Goal: Task Accomplishment & Management: Use online tool/utility

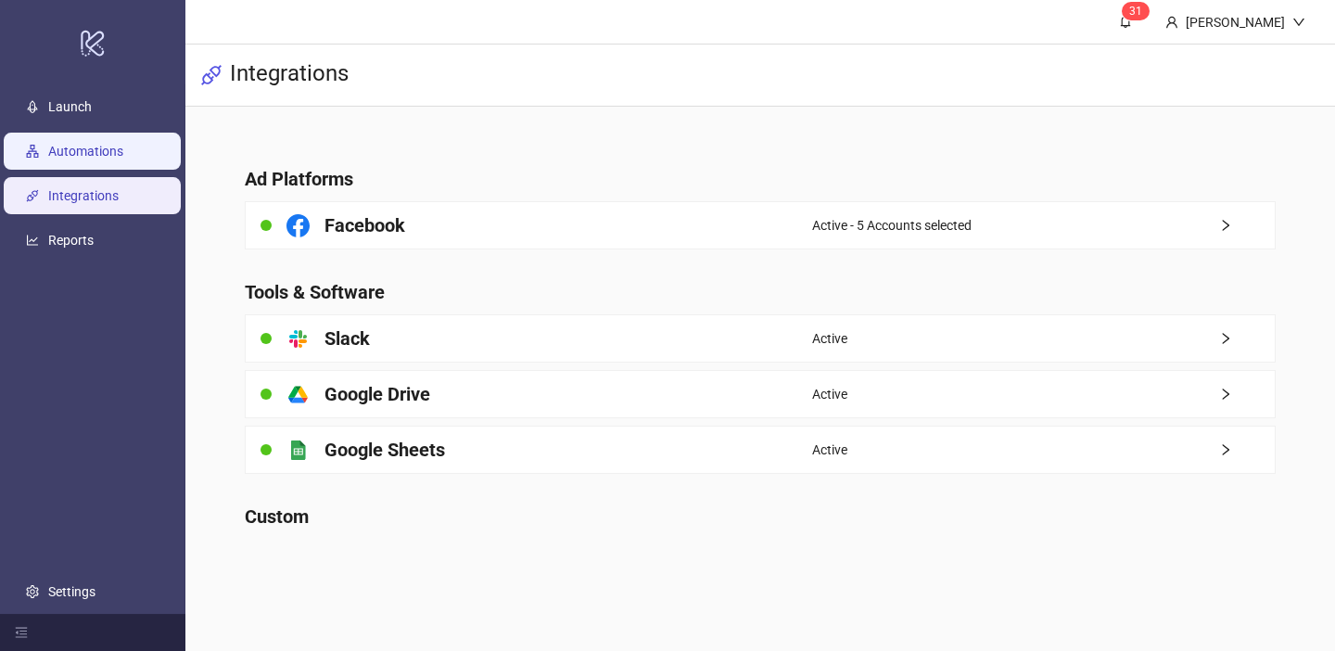
click at [120, 147] on link "Automations" at bounding box center [85, 151] width 75 height 15
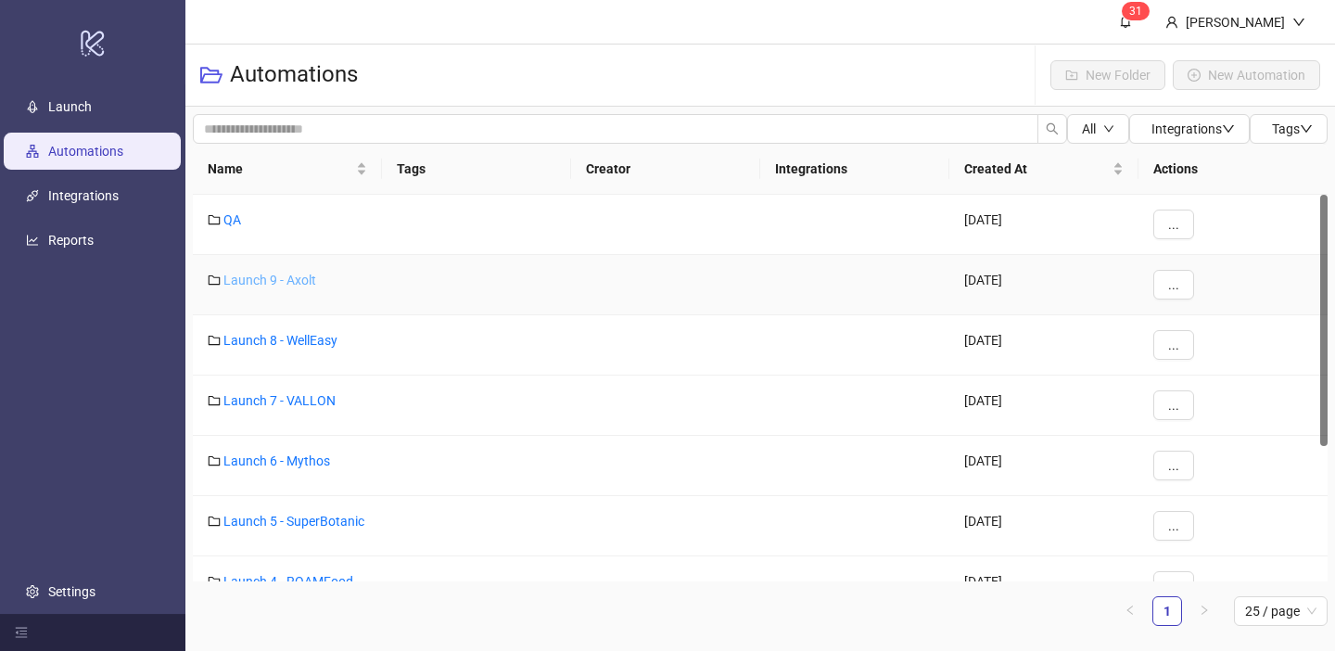
click at [304, 277] on link "Launch 9 - Axolt" at bounding box center [269, 279] width 93 height 15
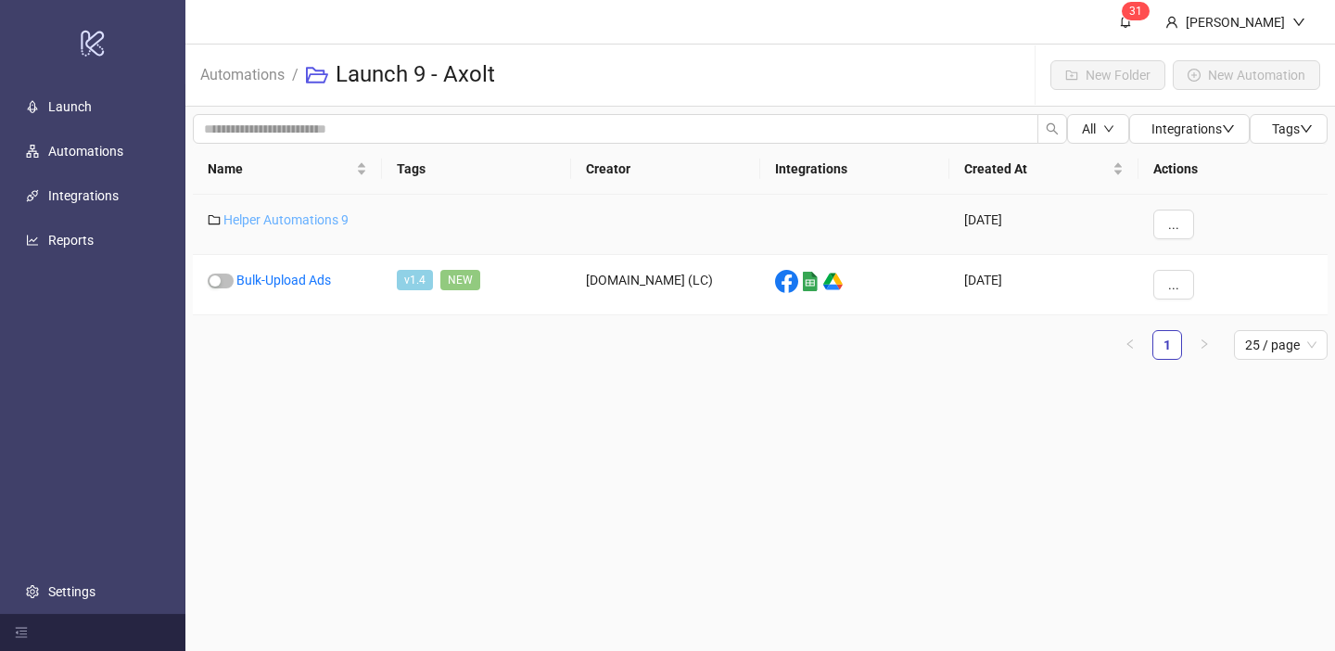
click at [307, 219] on link "Helper Automations 9" at bounding box center [285, 219] width 125 height 15
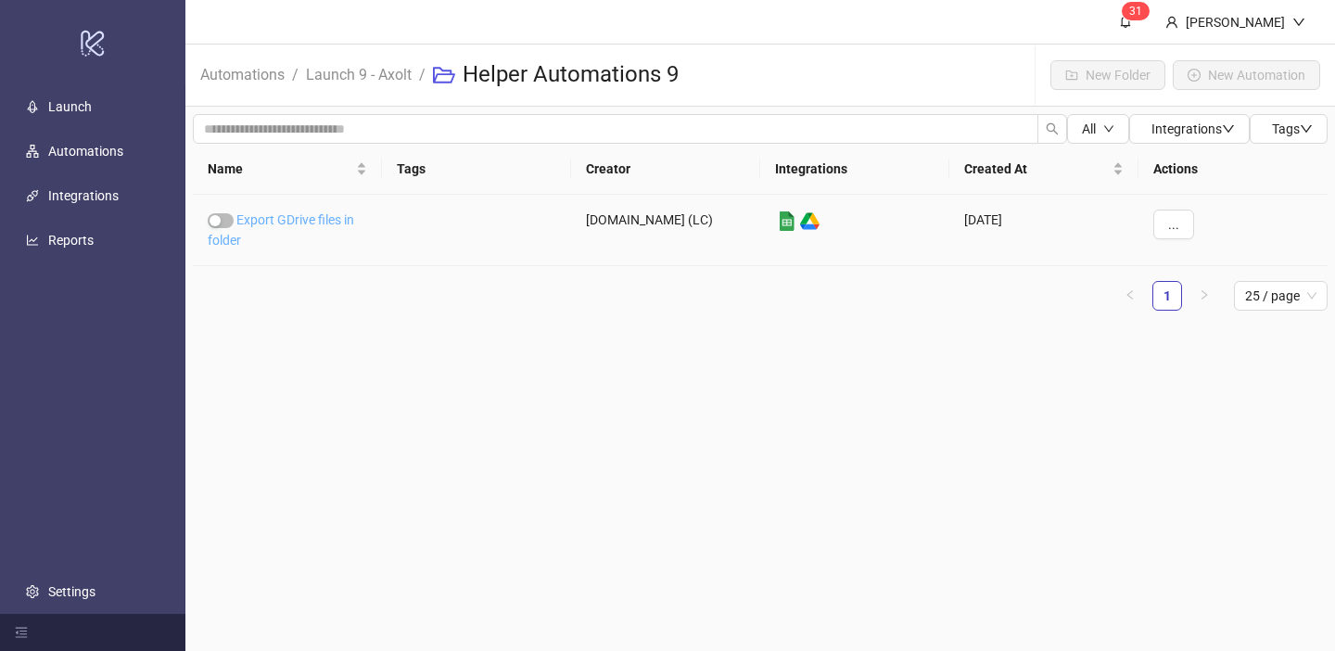
click at [306, 221] on link "Export GDrive files in folder" at bounding box center [281, 229] width 146 height 35
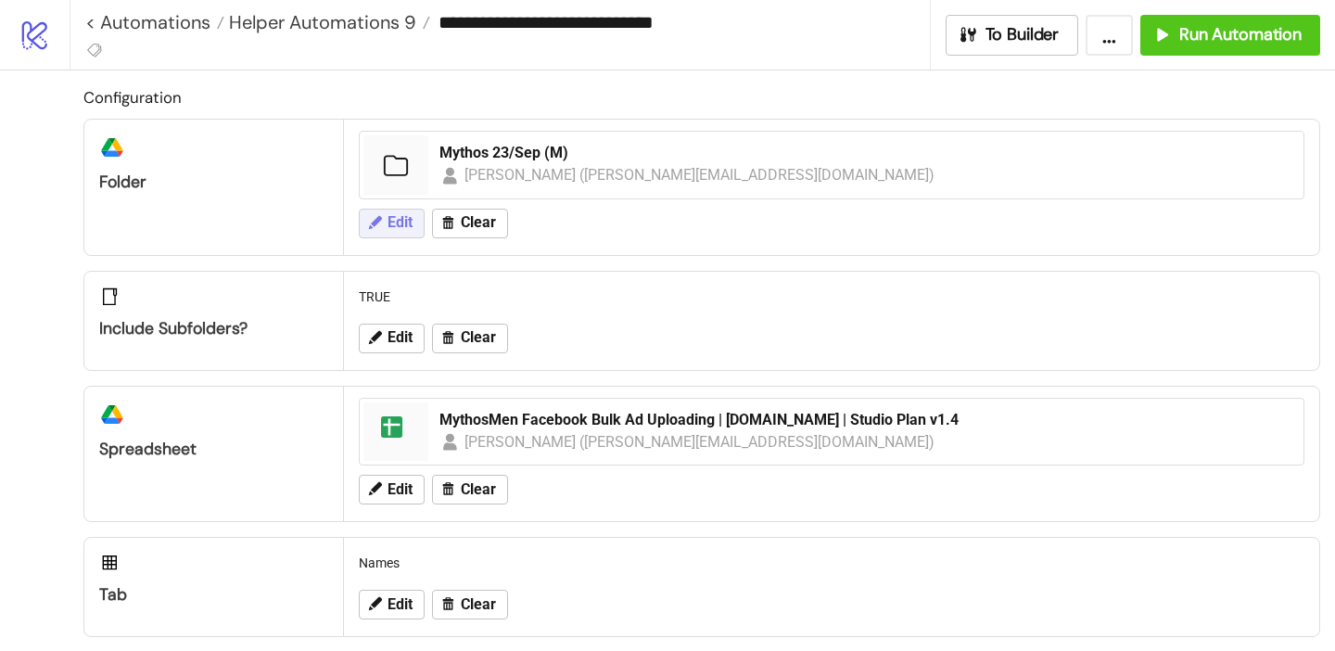
click at [406, 217] on span "Edit" at bounding box center [399, 222] width 25 height 17
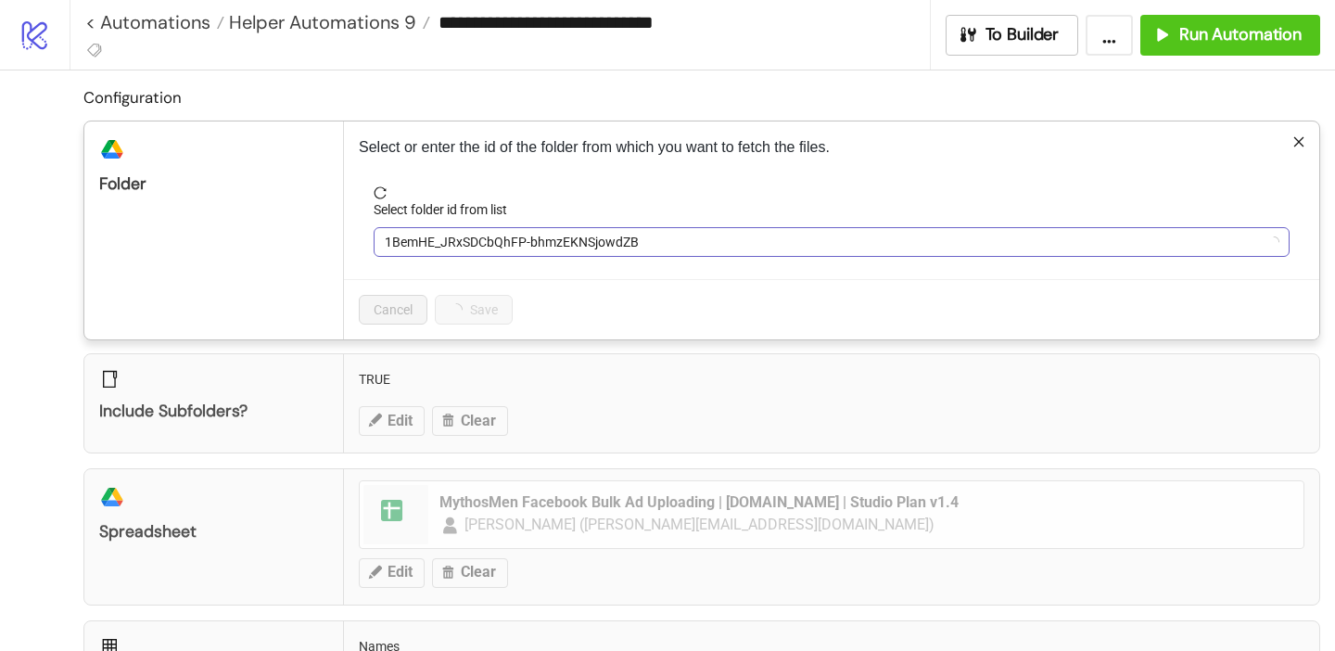
click at [458, 235] on span "1BemHE_JRxSDCbQhFP-bhmzEKNSjowdZB" at bounding box center [831, 242] width 893 height 28
click at [440, 247] on span "Mythos 23/Sep (M)" at bounding box center [831, 242] width 893 height 28
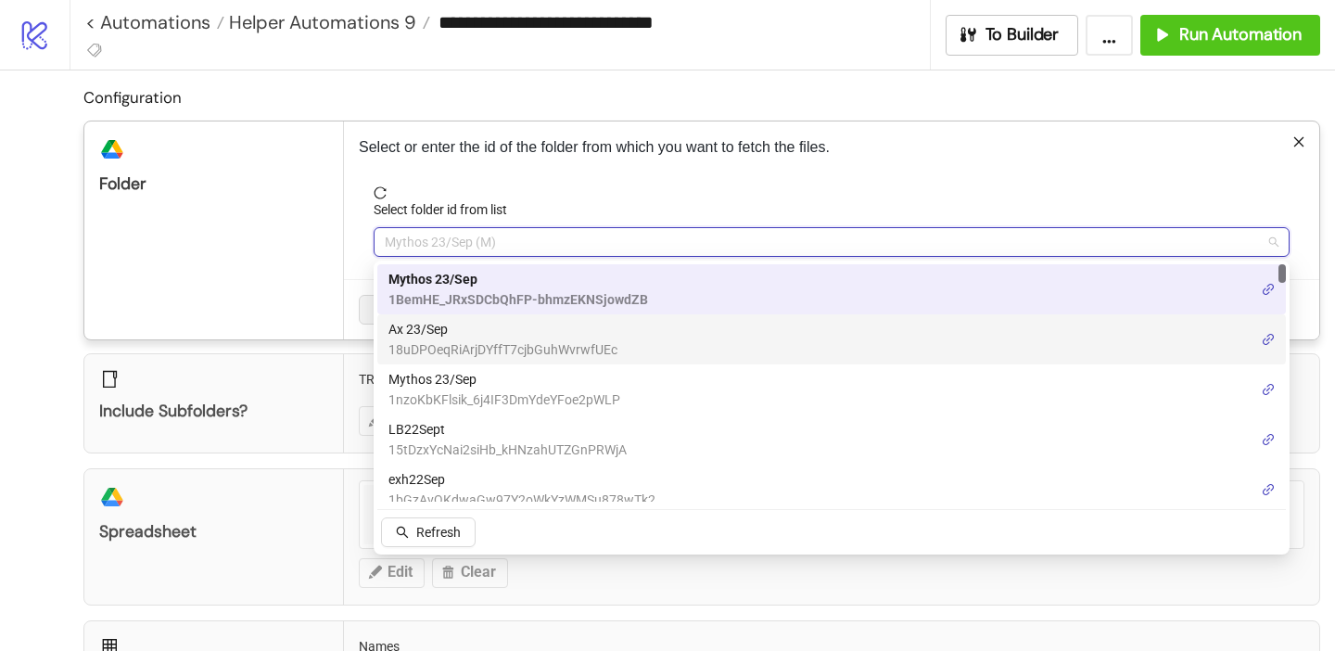
click at [431, 343] on span "18uDPOeqRiArjDYffT7cjbGuhWvrwfUEc" at bounding box center [502, 349] width 229 height 20
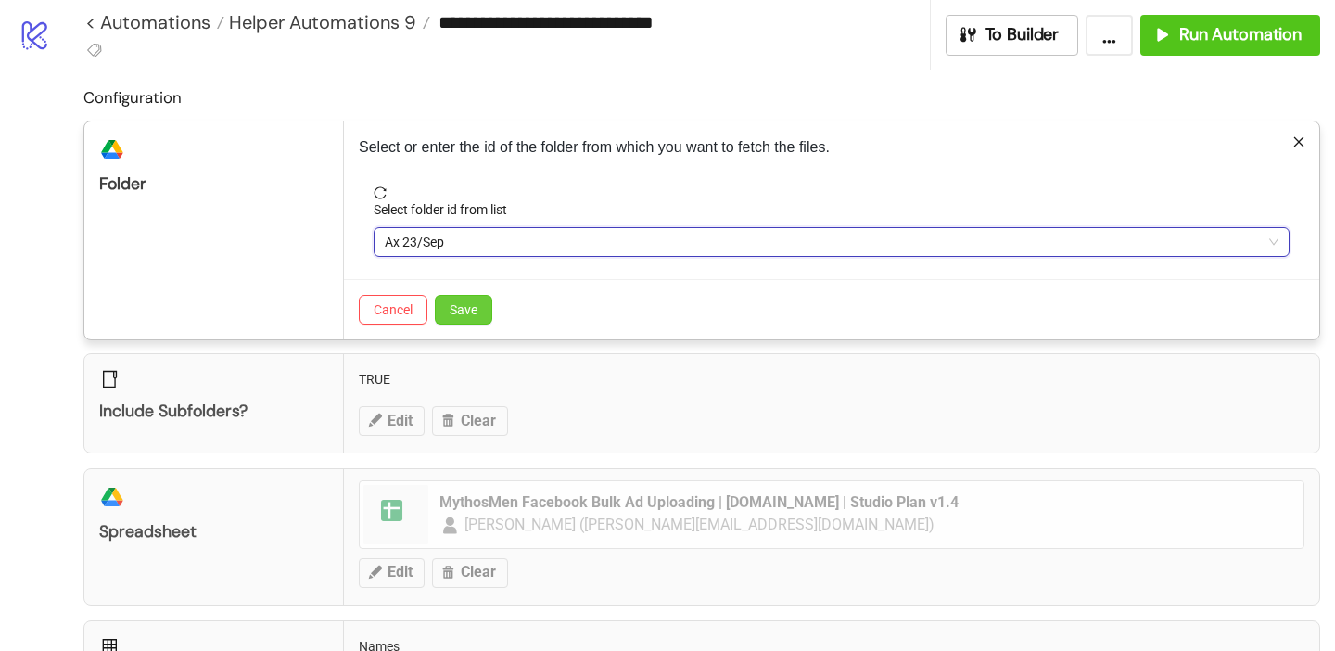
click at [467, 312] on span "Save" at bounding box center [464, 309] width 28 height 15
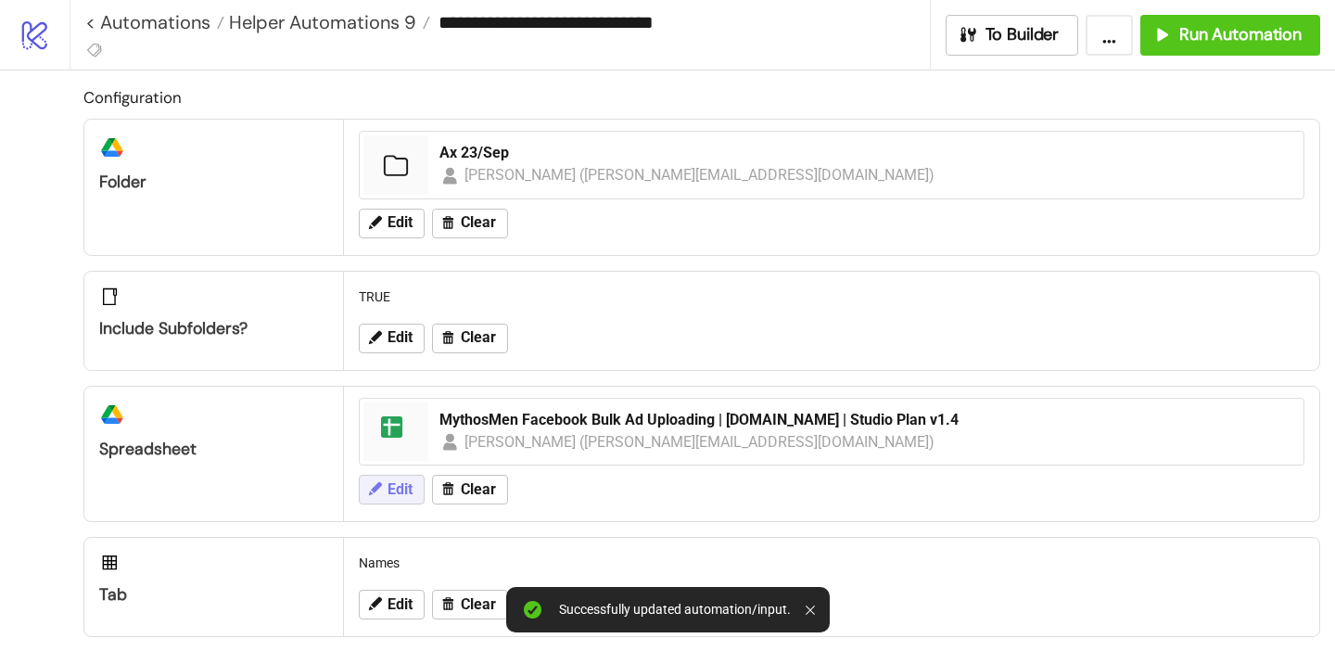
click at [403, 482] on span "Edit" at bounding box center [399, 489] width 25 height 17
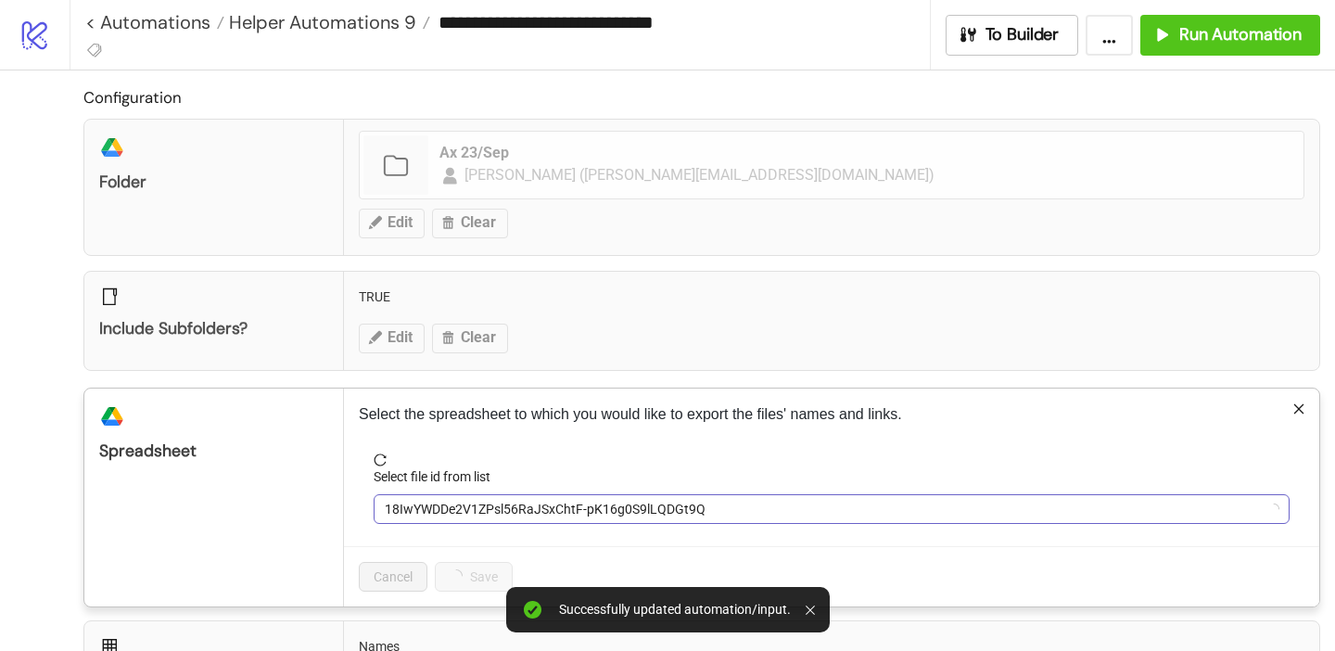
click at [444, 511] on span "18IwYWDDe2V1ZPsl56RaJSxChtF-pK16g0S9lLQDGt9Q" at bounding box center [831, 509] width 893 height 28
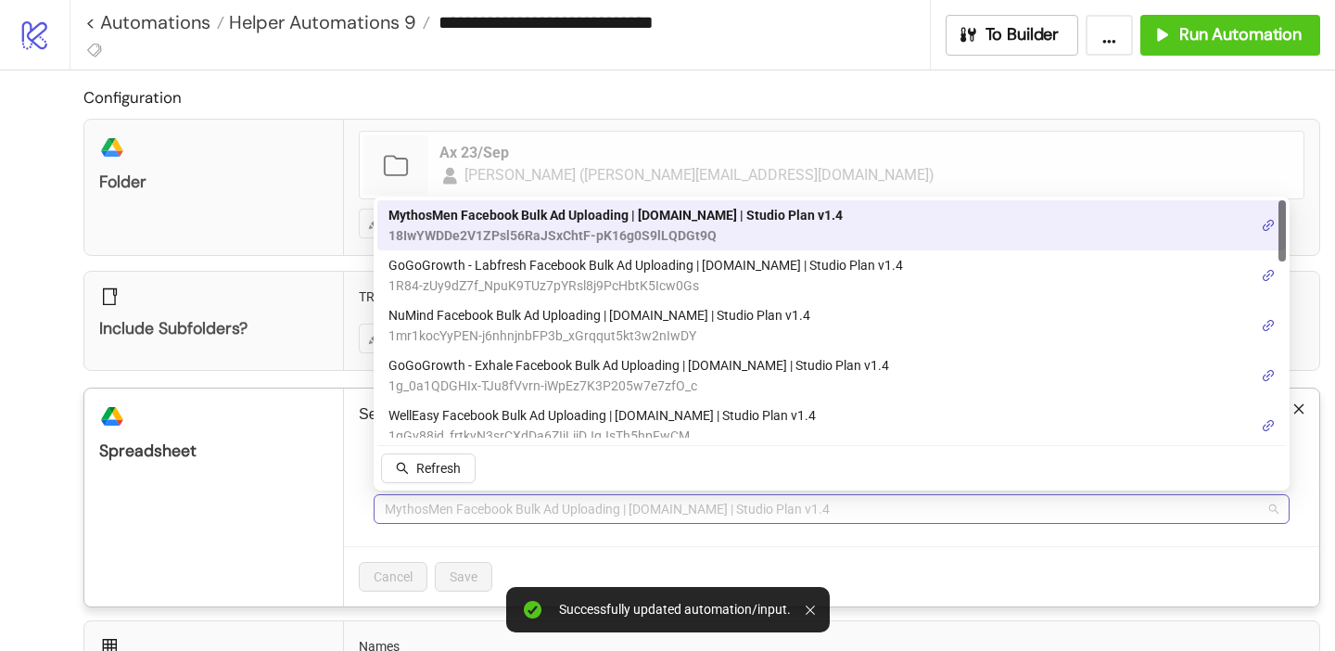
click at [445, 495] on span "MythosMen Facebook Bulk Ad Uploading | [DOMAIN_NAME] | Studio Plan v1.4" at bounding box center [831, 509] width 893 height 28
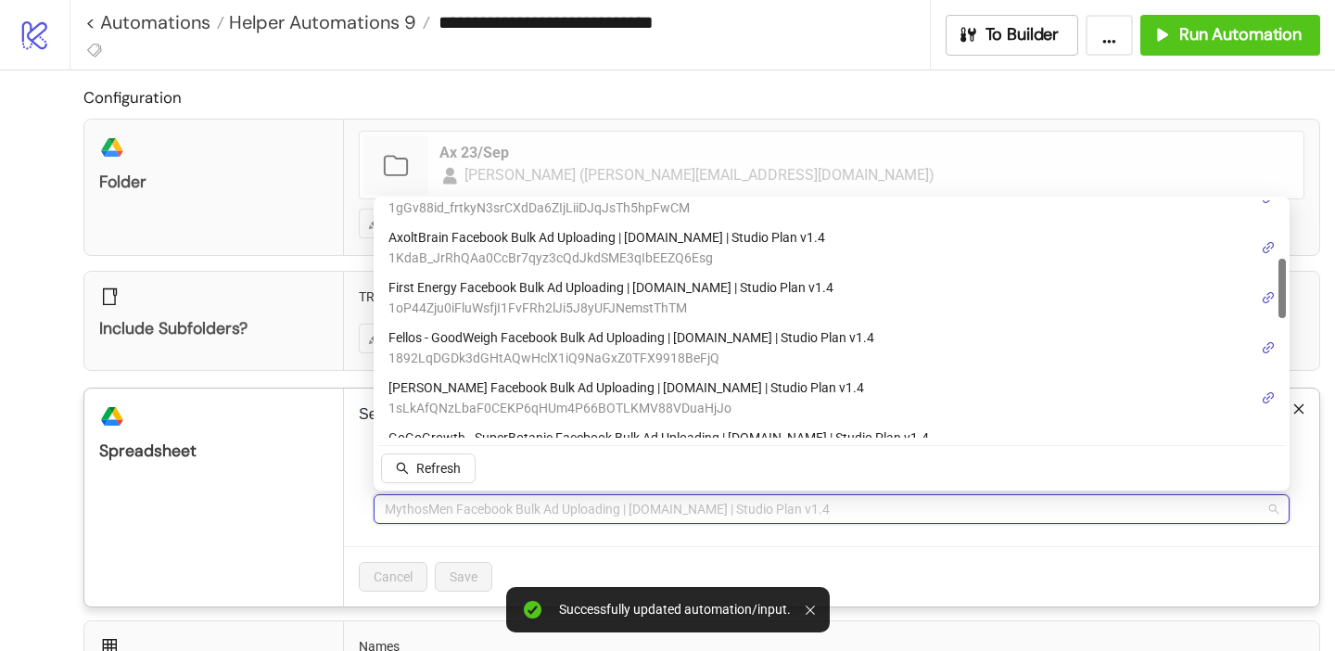
scroll to position [245, 0]
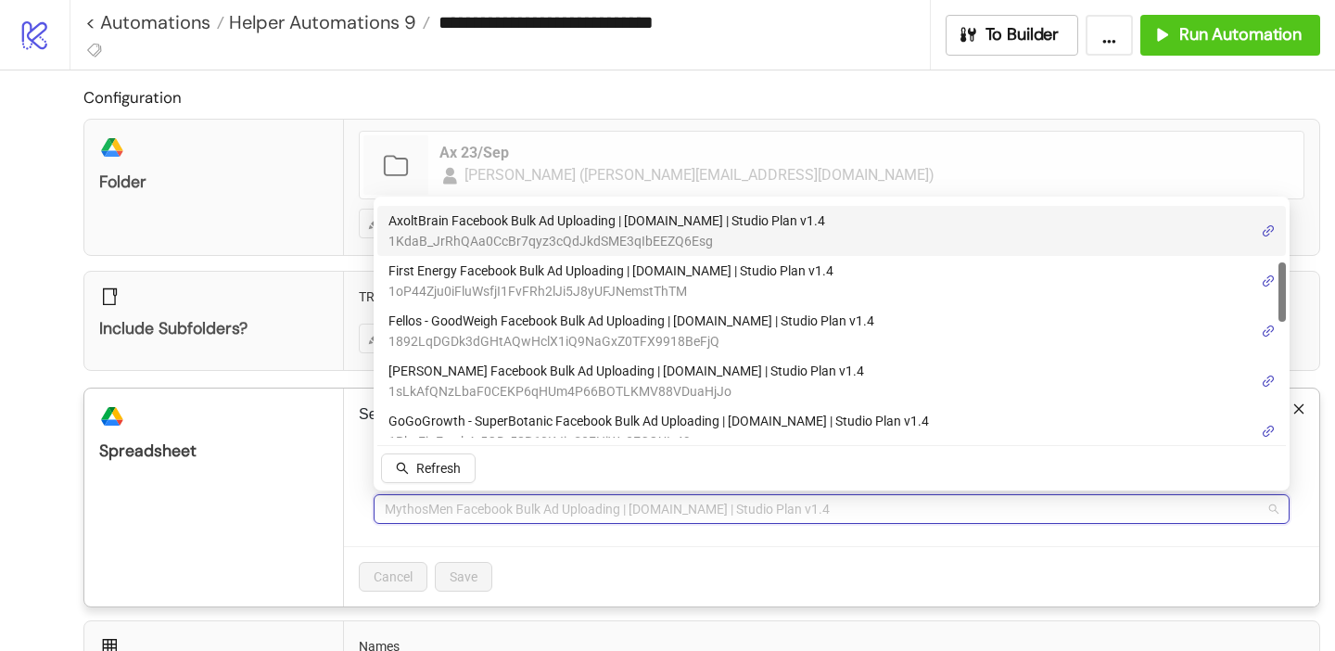
click at [480, 229] on span "AxoltBrain Facebook Bulk Ad Uploading | [DOMAIN_NAME] | Studio Plan v1.4" at bounding box center [606, 220] width 437 height 20
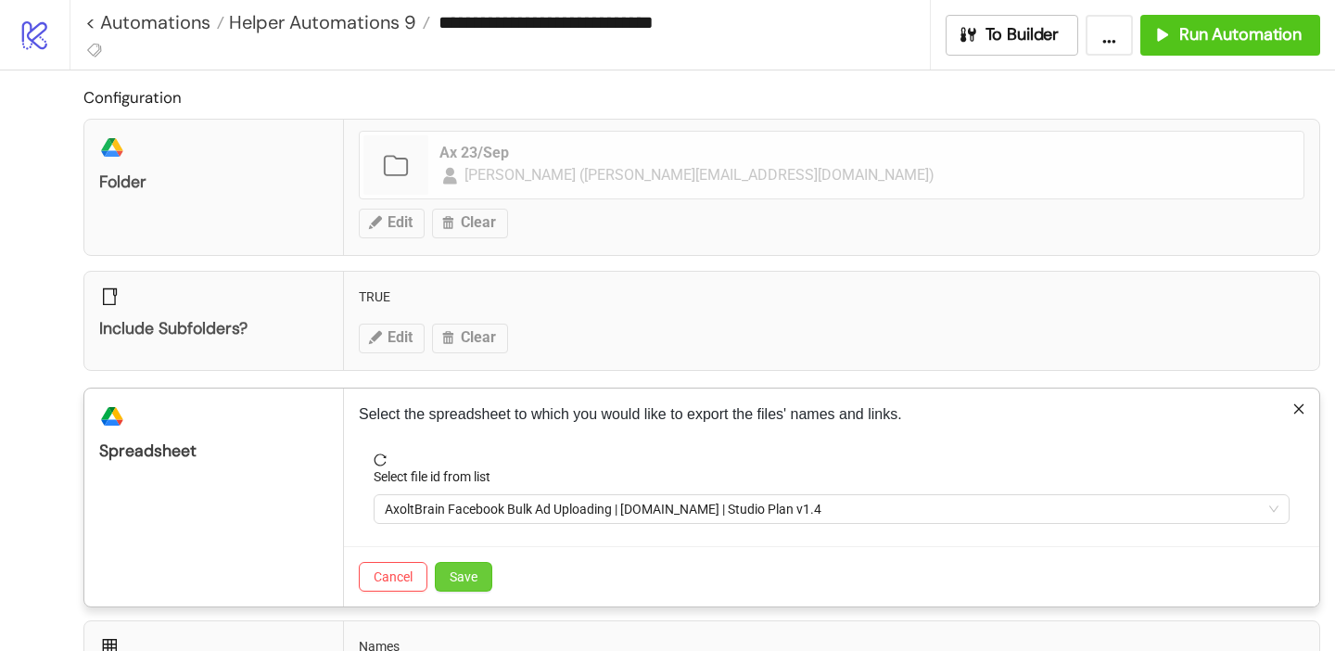
click at [462, 564] on button "Save" at bounding box center [463, 577] width 57 height 30
